Goal: Information Seeking & Learning: Find contact information

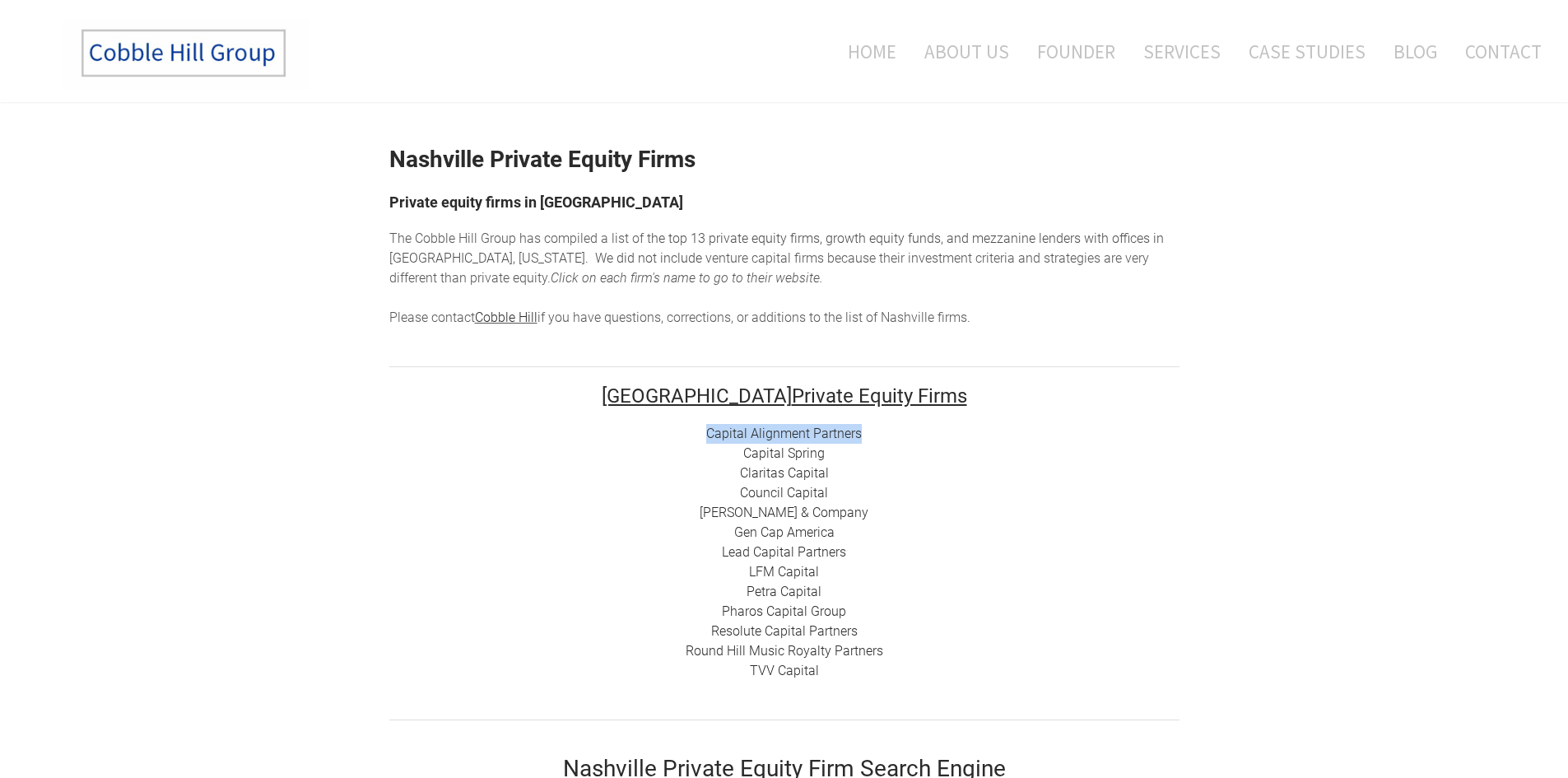
drag, startPoint x: 700, startPoint y: 436, endPoint x: 890, endPoint y: 426, distance: 190.3
click at [890, 426] on div "Capital Alignment Partners Capital Spring Claritas Capital Council Capital [PER…" at bounding box center [784, 552] width 790 height 257
copy link "Capital Alignment Partners"
click at [487, 18] on ul "Home About Us Founder Services Case Studies Blog Contact" at bounding box center [977, 51] width 1128 height 68
drag, startPoint x: 834, startPoint y: 447, endPoint x: 711, endPoint y: 440, distance: 123.2
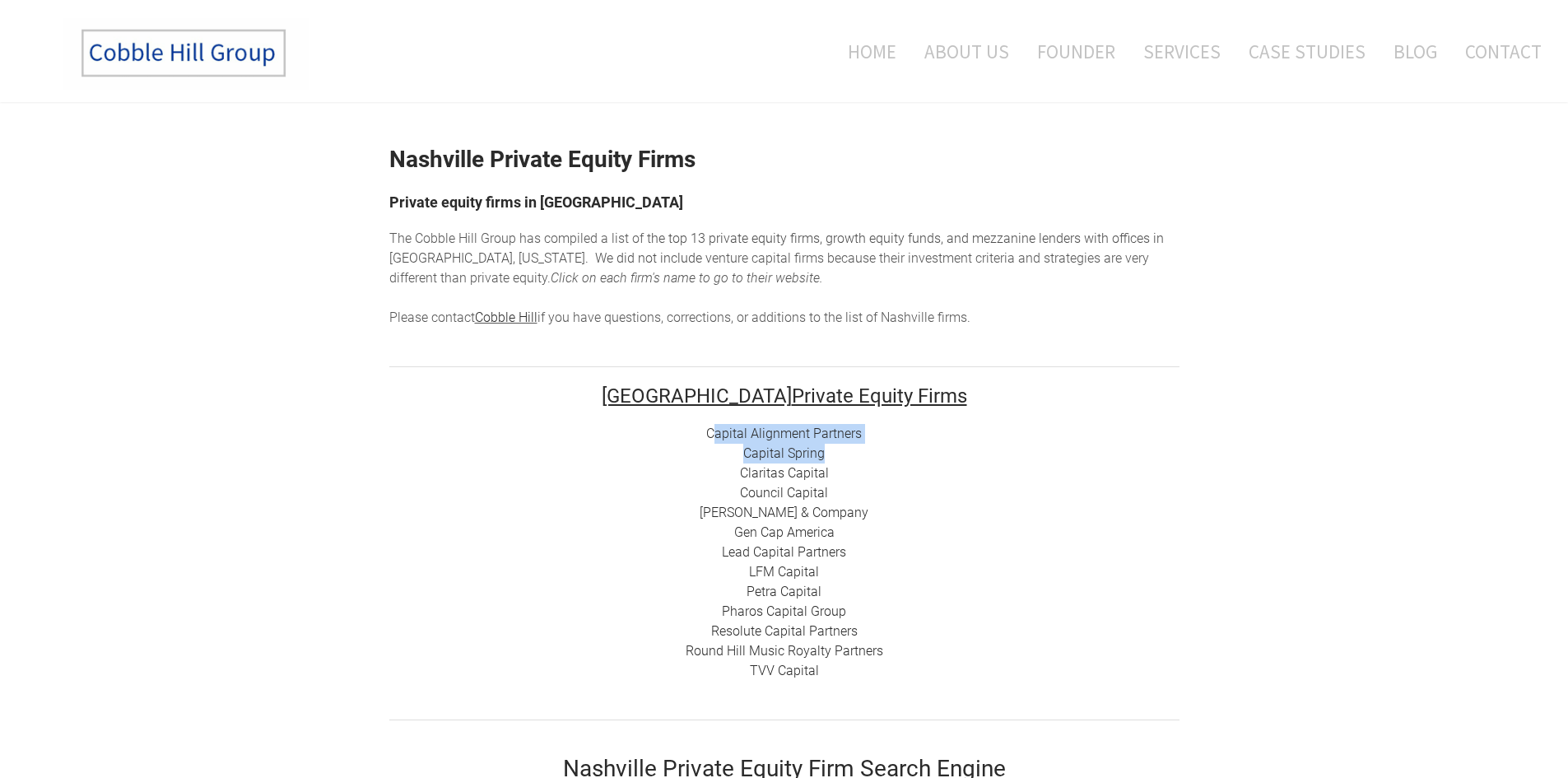
click at [711, 440] on div "Capital Alignment Partners Capital Spring Claritas Capital Council Capital [PER…" at bounding box center [784, 552] width 790 height 257
click at [750, 458] on link "Capital Spring" at bounding box center [784, 453] width 82 height 16
click at [799, 465] on link "Claritas Capital" at bounding box center [784, 473] width 89 height 16
click at [772, 507] on link "[PERSON_NAME] & Company" at bounding box center [784, 513] width 169 height 16
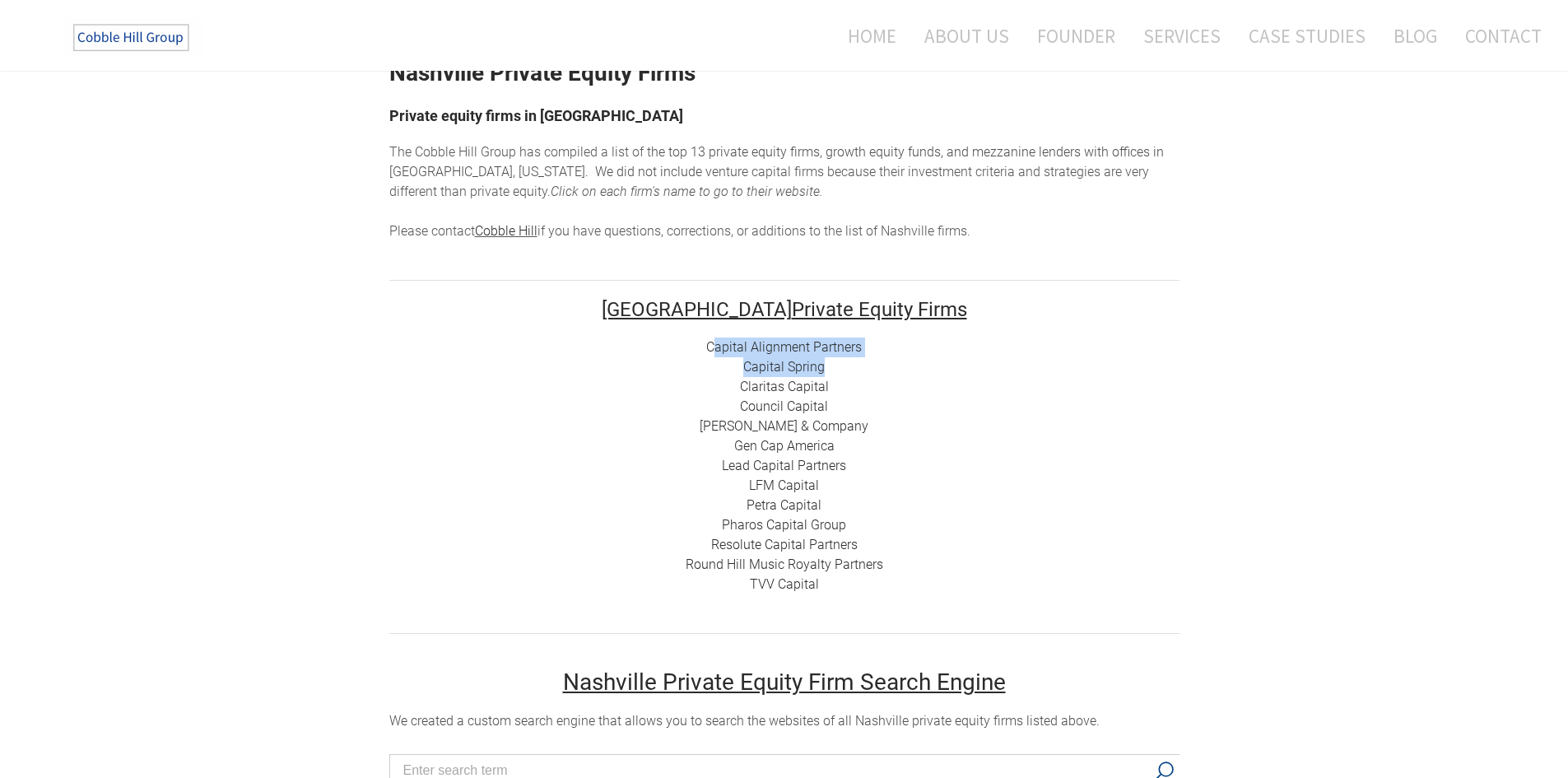
scroll to position [165, 0]
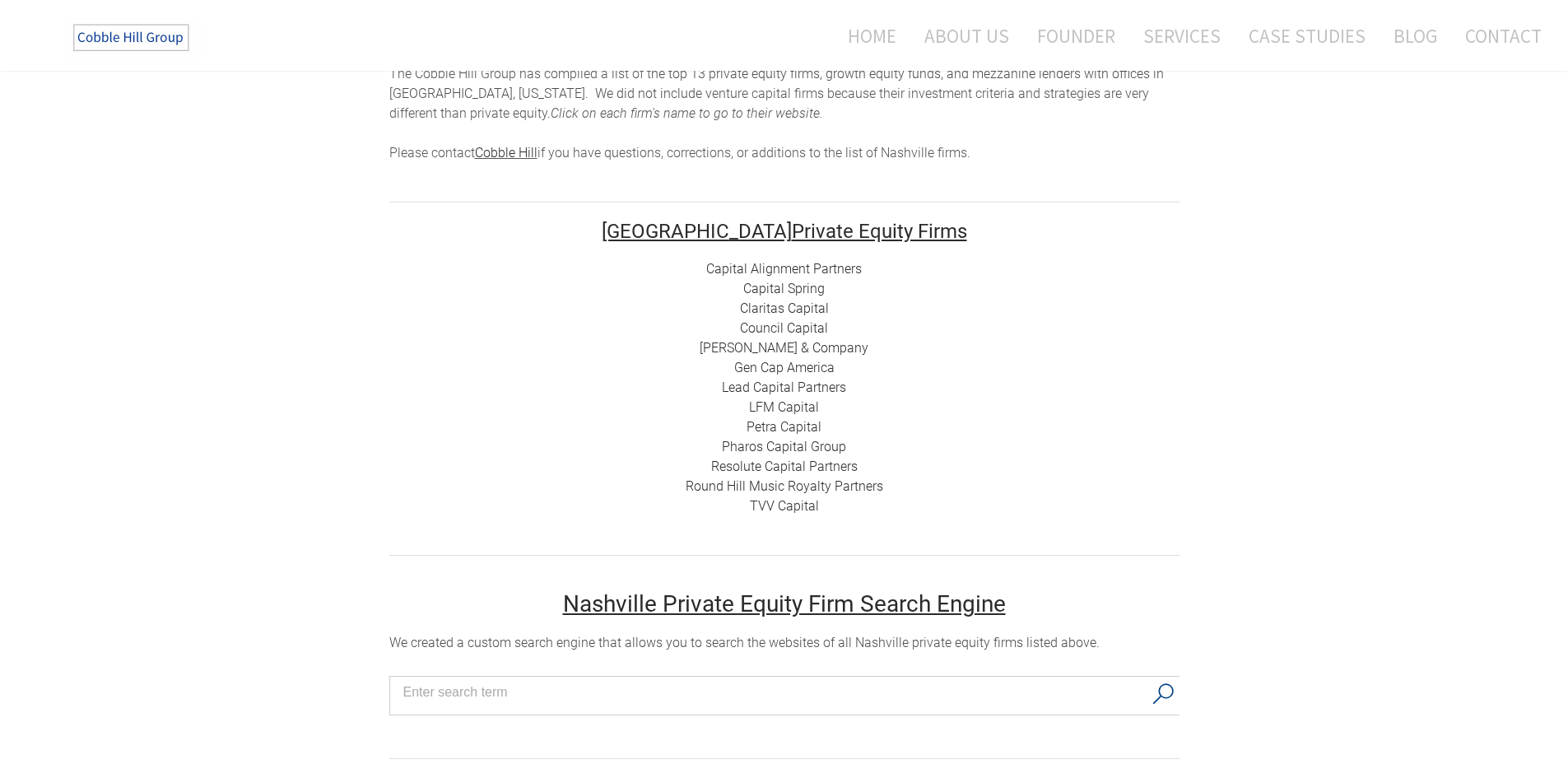
drag, startPoint x: 394, startPoint y: 428, endPoint x: 405, endPoint y: 422, distance: 12.5
click at [395, 424] on div "Capital Alignment Partners Capital Spring Claritas Capital Council Capital [PER…" at bounding box center [784, 388] width 790 height 257
click at [757, 364] on link "Gen Cap America" at bounding box center [784, 367] width 101 height 16
